Goal: Find specific page/section: Find specific page/section

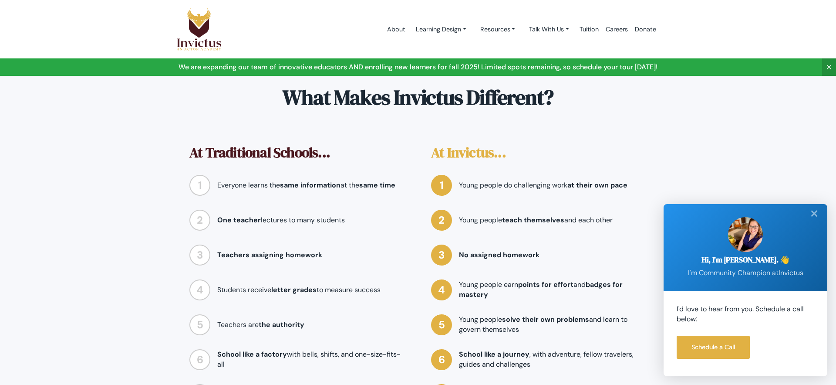
scroll to position [739, 0]
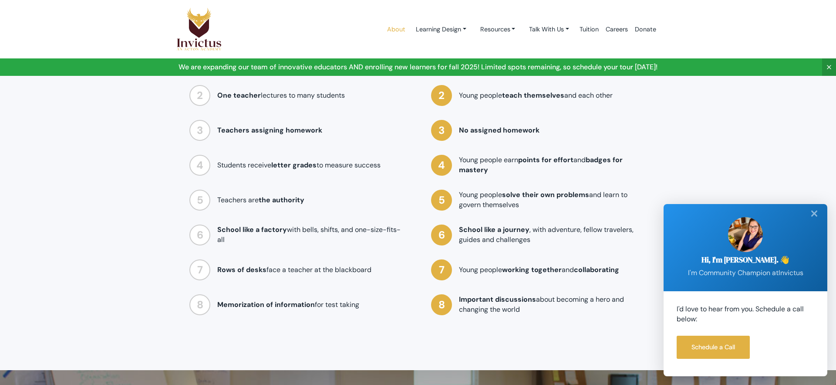
click at [393, 28] on link "About" at bounding box center [396, 29] width 25 height 37
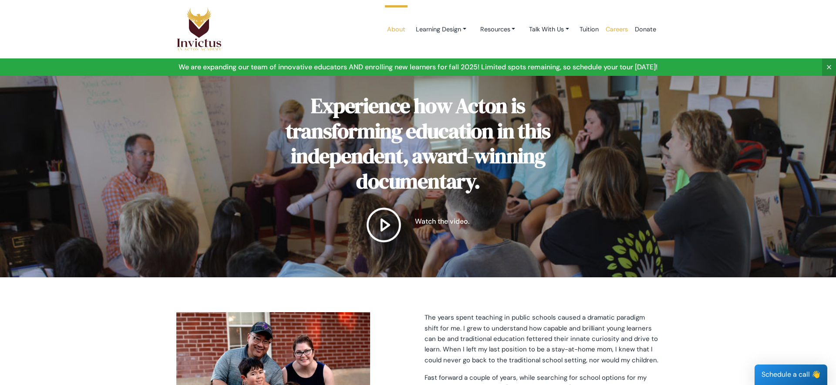
click at [616, 27] on link "Careers" at bounding box center [617, 29] width 29 height 37
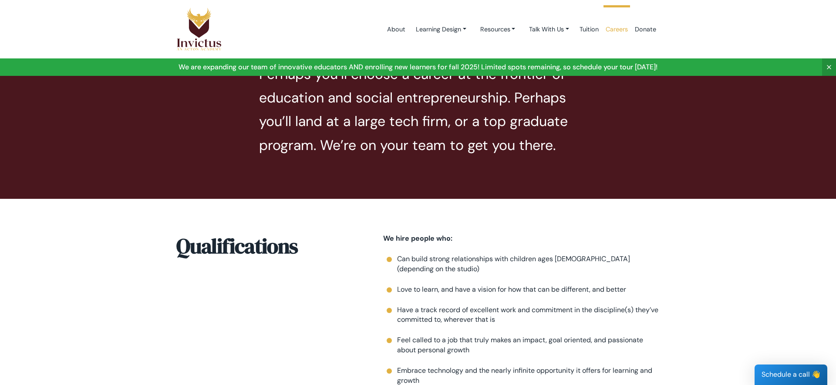
scroll to position [883, 0]
